Goal: Transaction & Acquisition: Purchase product/service

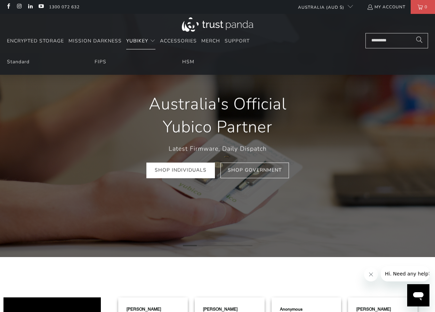
click at [147, 48] on summary "YubiKey" at bounding box center [140, 41] width 29 height 16
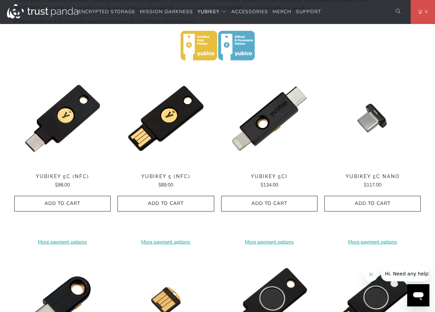
scroll to position [313, 0]
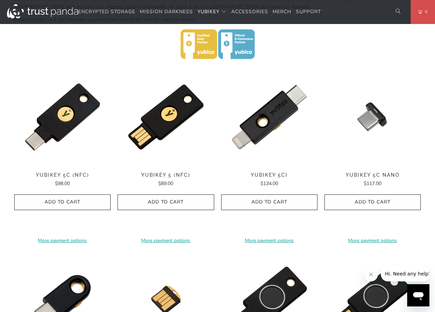
click at [426, 135] on div "Home / YubiKey for Businesses and Professionals YubiKey 5 Series Multi-protocol…" at bounding box center [217, 183] width 435 height 887
click at [428, 158] on div "Home / YubiKey for Businesses and Professionals YubiKey 5 Series Multi-protocol…" at bounding box center [217, 183] width 435 height 887
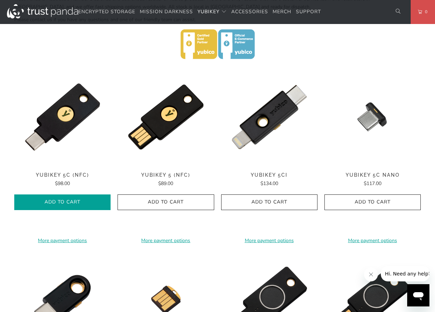
click at [58, 201] on icon "button" at bounding box center [62, 202] width 11 height 11
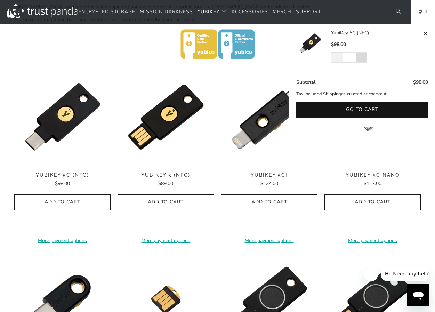
click at [361, 59] on span at bounding box center [360, 57] width 7 height 7
type input "*"
click at [362, 58] on div "*" at bounding box center [353, 57] width 45 height 10
click at [361, 57] on span at bounding box center [360, 57] width 7 height 7
type input "*"
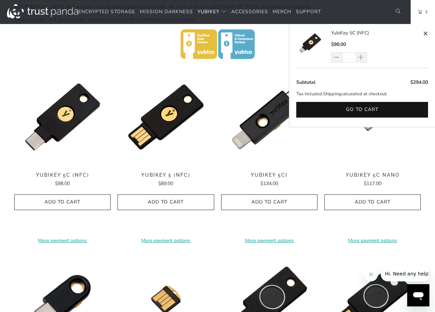
click at [361, 57] on span at bounding box center [360, 57] width 7 height 7
type input "*"
click at [361, 57] on span at bounding box center [360, 57] width 7 height 7
type input "*"
click at [361, 57] on span at bounding box center [360, 57] width 7 height 7
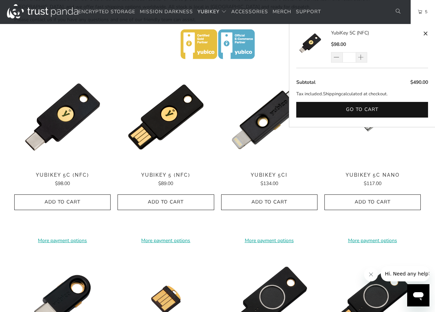
type input "*"
click at [428, 17] on link "6" at bounding box center [422, 12] width 24 height 24
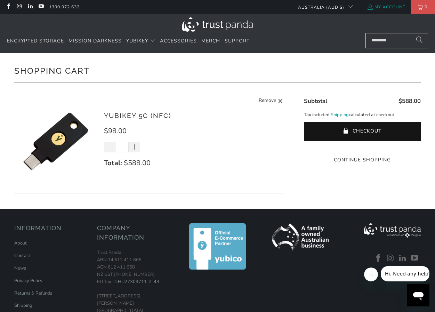
click at [373, 9] on link "My Account" at bounding box center [385, 7] width 39 height 8
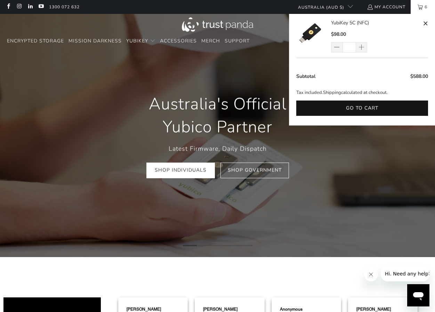
click at [419, 7] on link "6" at bounding box center [422, 7] width 24 height 14
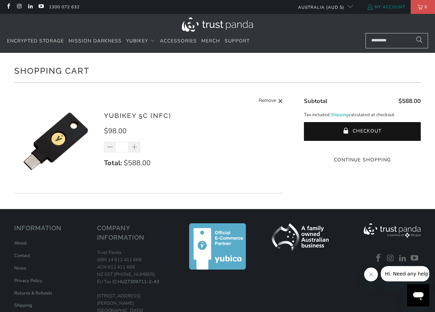
click at [385, 10] on link "My Account" at bounding box center [385, 7] width 39 height 8
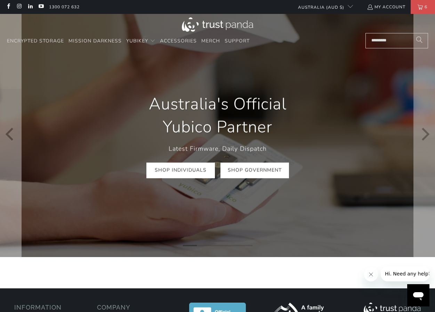
click at [247, 176] on link "Shop Government" at bounding box center [254, 170] width 68 height 16
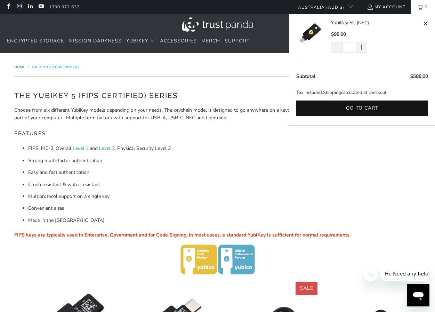
click at [418, 8] on link "6" at bounding box center [422, 7] width 24 height 14
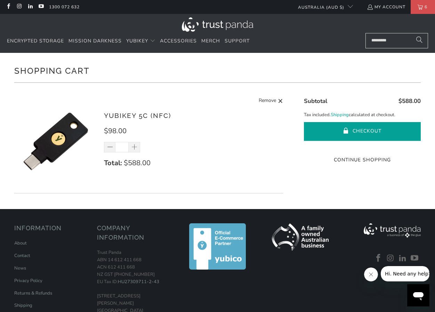
click at [344, 127] on button "Checkout" at bounding box center [362, 131] width 117 height 19
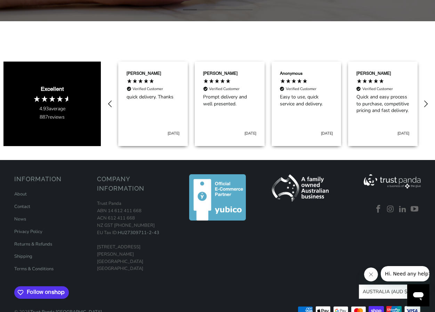
scroll to position [245, 0]
